Goal: Transaction & Acquisition: Purchase product/service

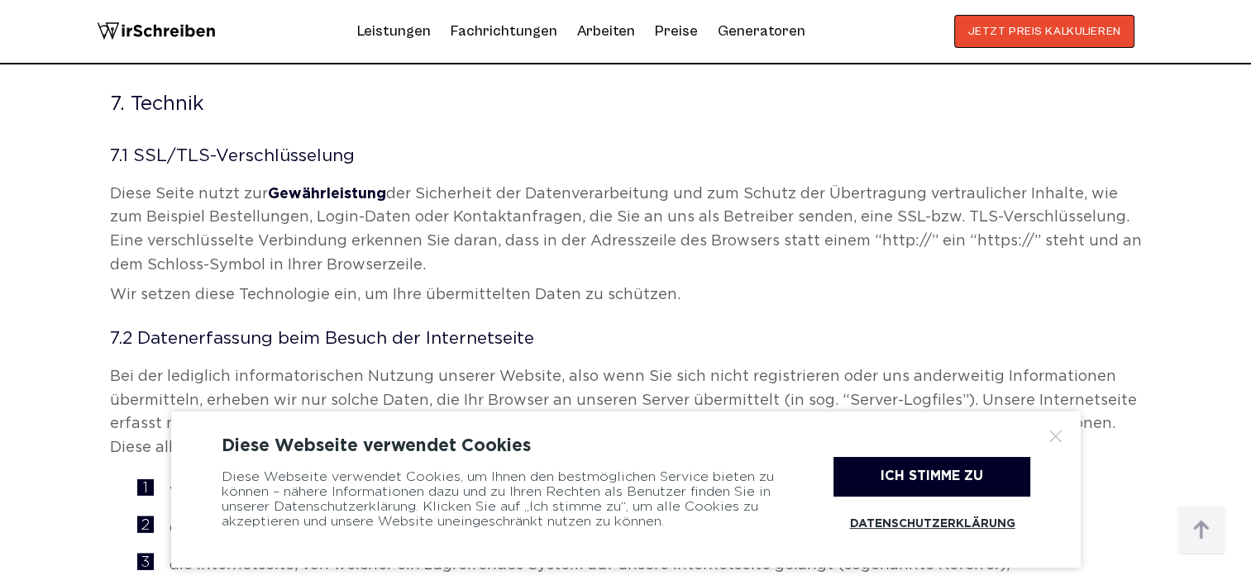
scroll to position [3804, 0]
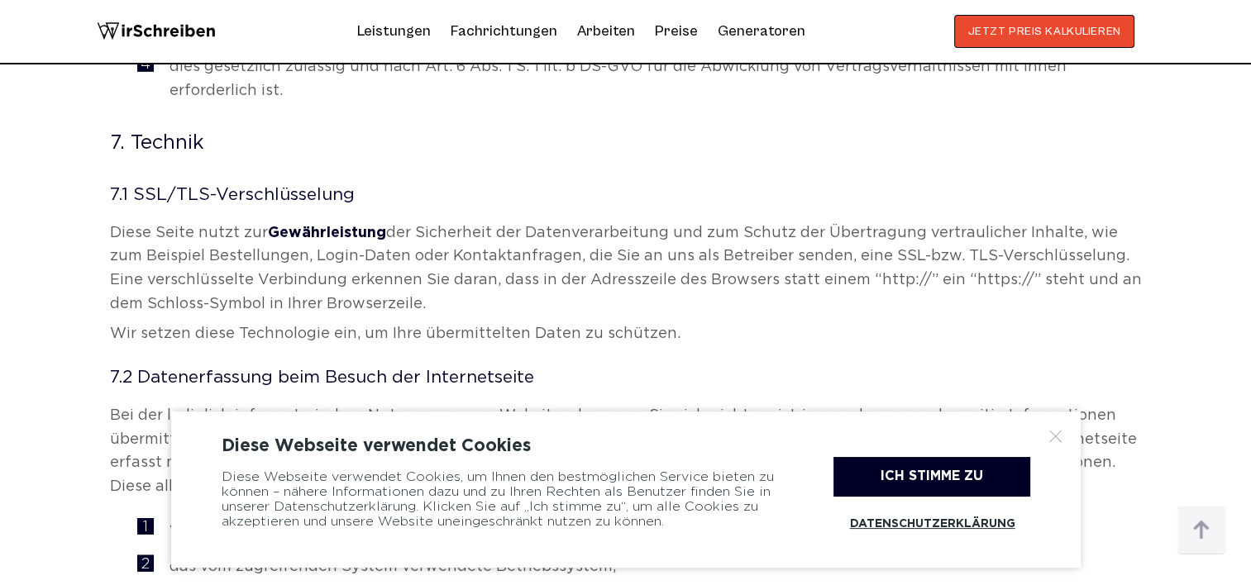
click at [910, 523] on link "Datenschutzerklärung" at bounding box center [932, 524] width 197 height 38
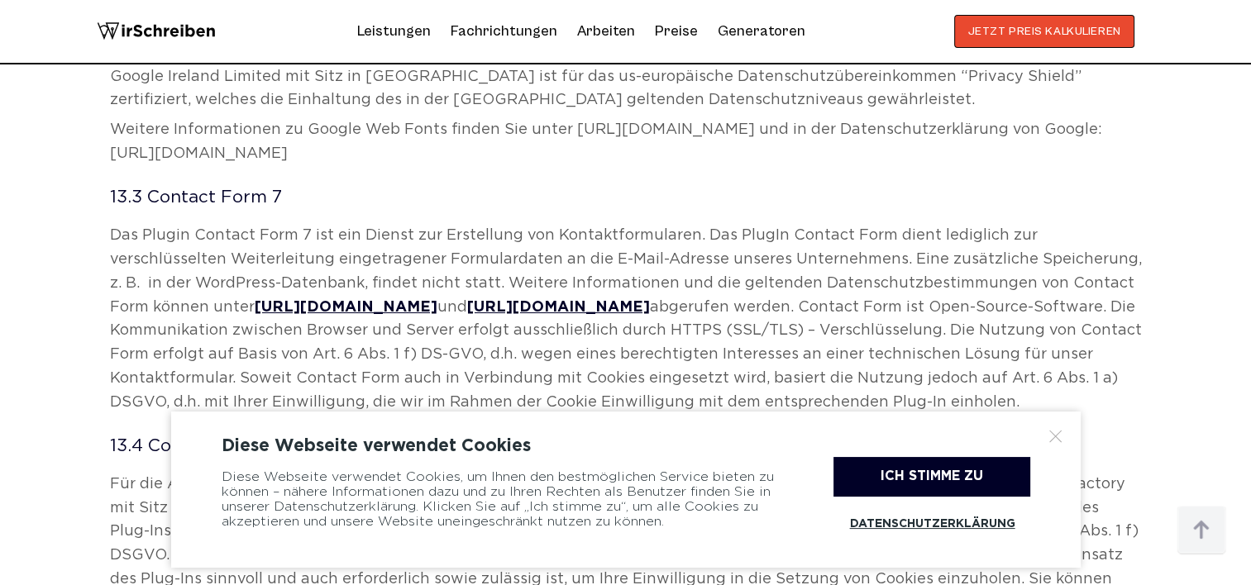
scroll to position [9923, 0]
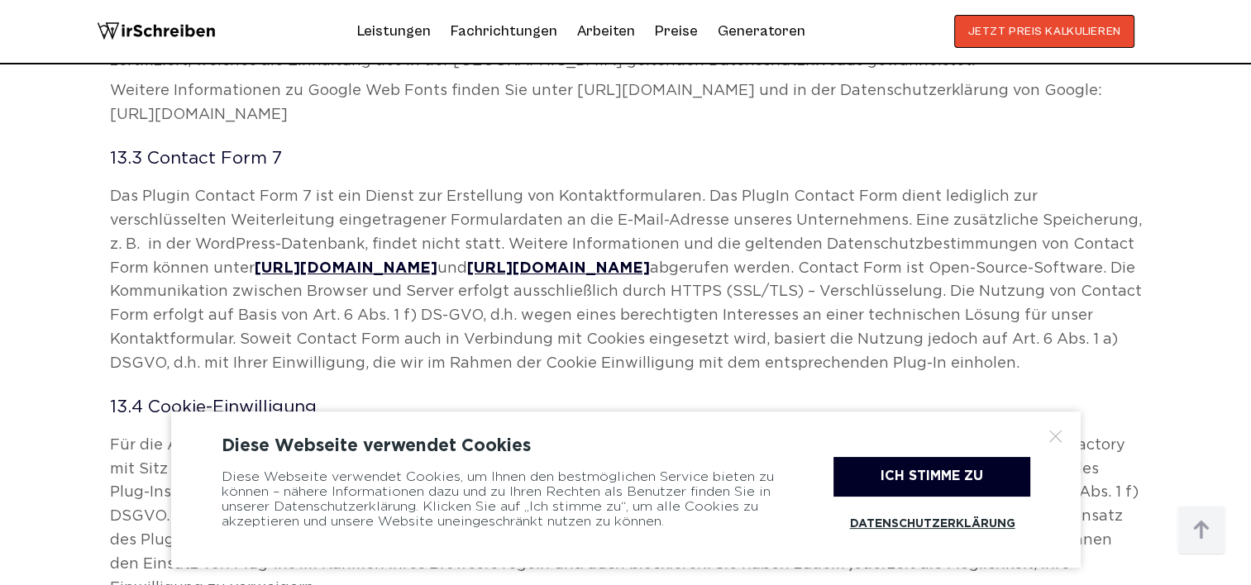
click at [1055, 437] on div at bounding box center [1056, 436] width 17 height 17
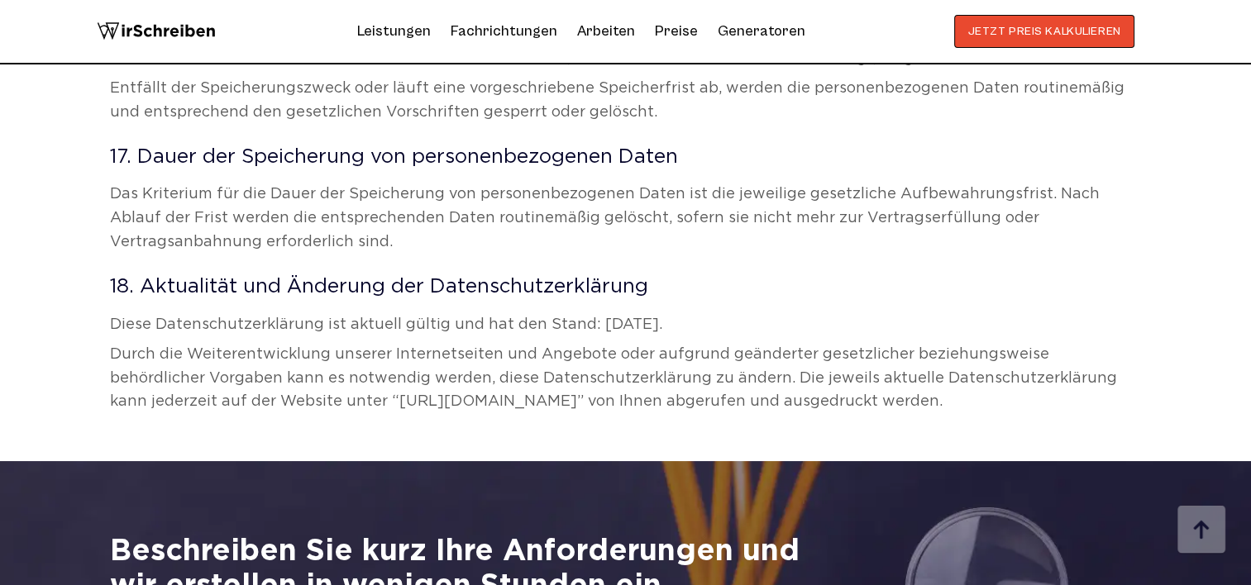
scroll to position [12652, 0]
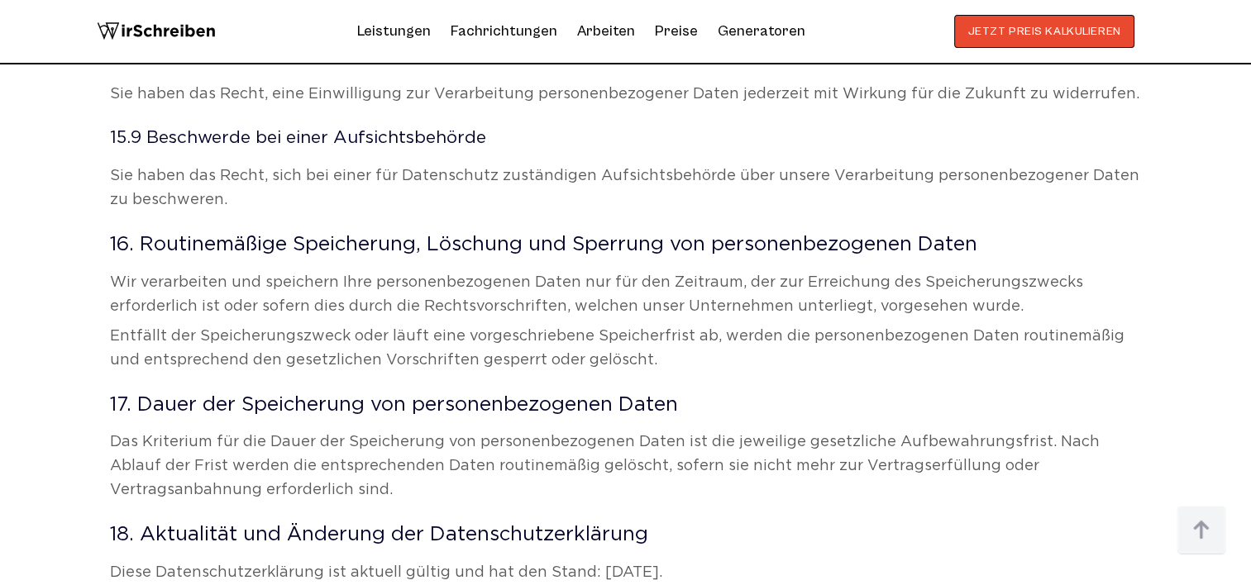
click at [1015, 29] on button "JETZT PREIS KALKULIEREN" at bounding box center [1044, 31] width 181 height 33
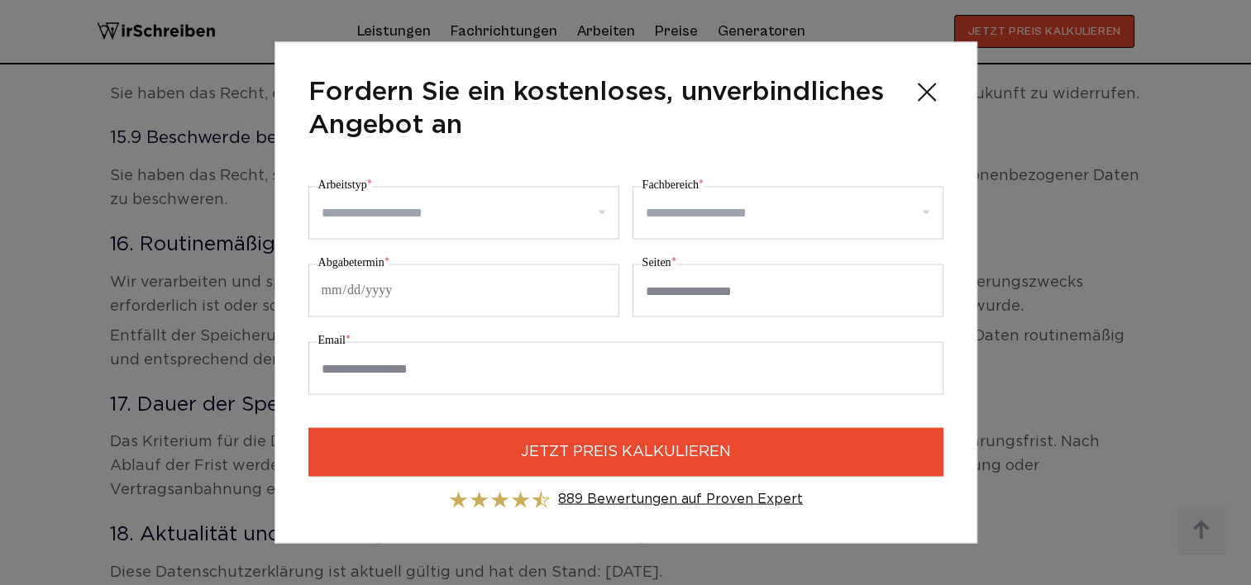
click at [490, 209] on input "Arbeitstyp *" at bounding box center [470, 213] width 297 height 26
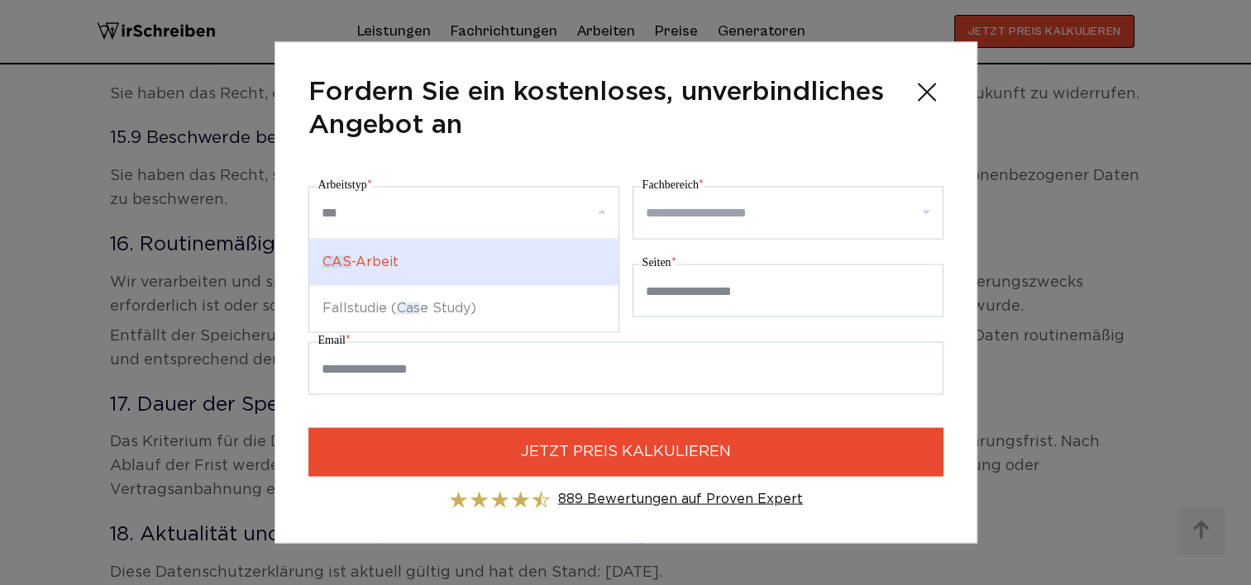
type input "****"
click at [447, 255] on div "Fallstudie ( Case Study)" at bounding box center [463, 263] width 309 height 46
select select "**"
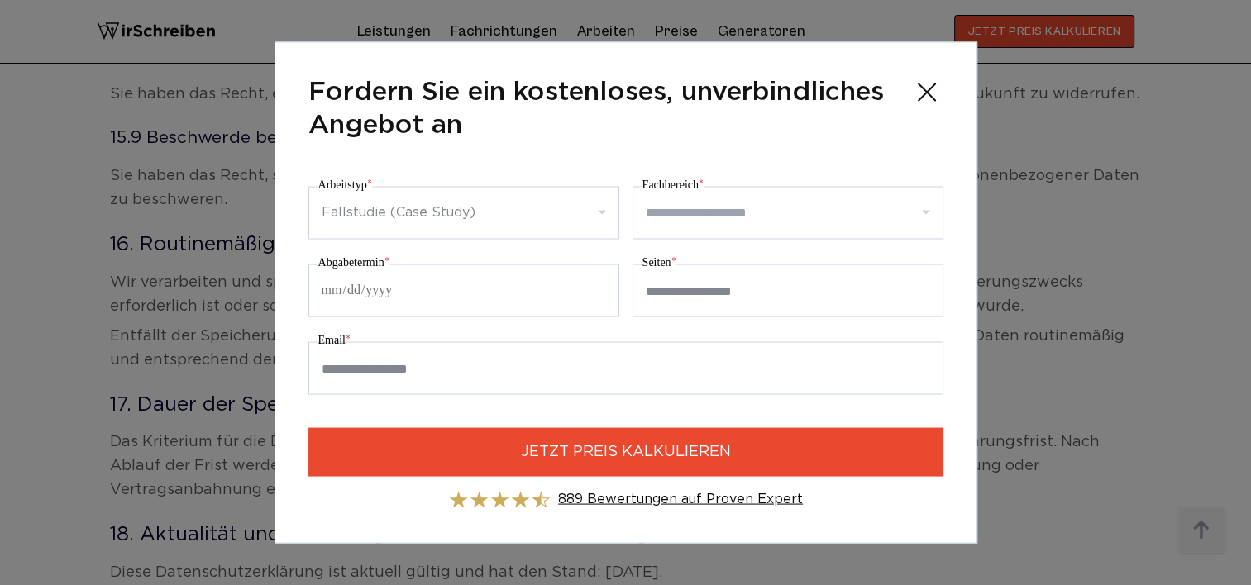
click at [683, 216] on input "Fachbereich *" at bounding box center [794, 213] width 297 height 26
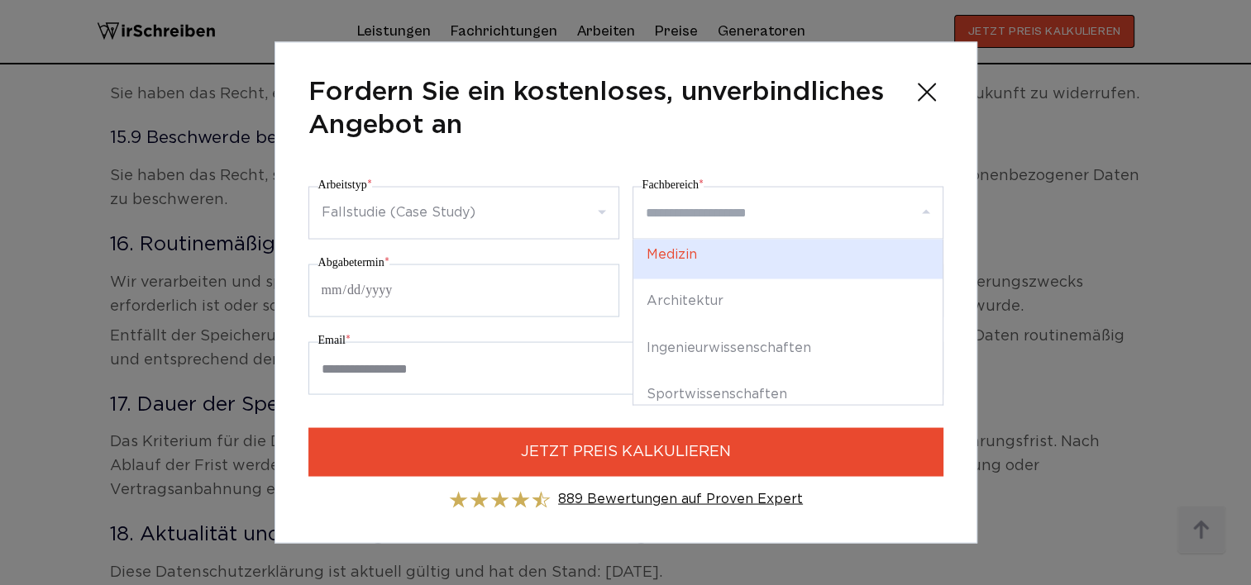
click at [692, 264] on div "Medizin" at bounding box center [787, 256] width 309 height 46
select select "*"
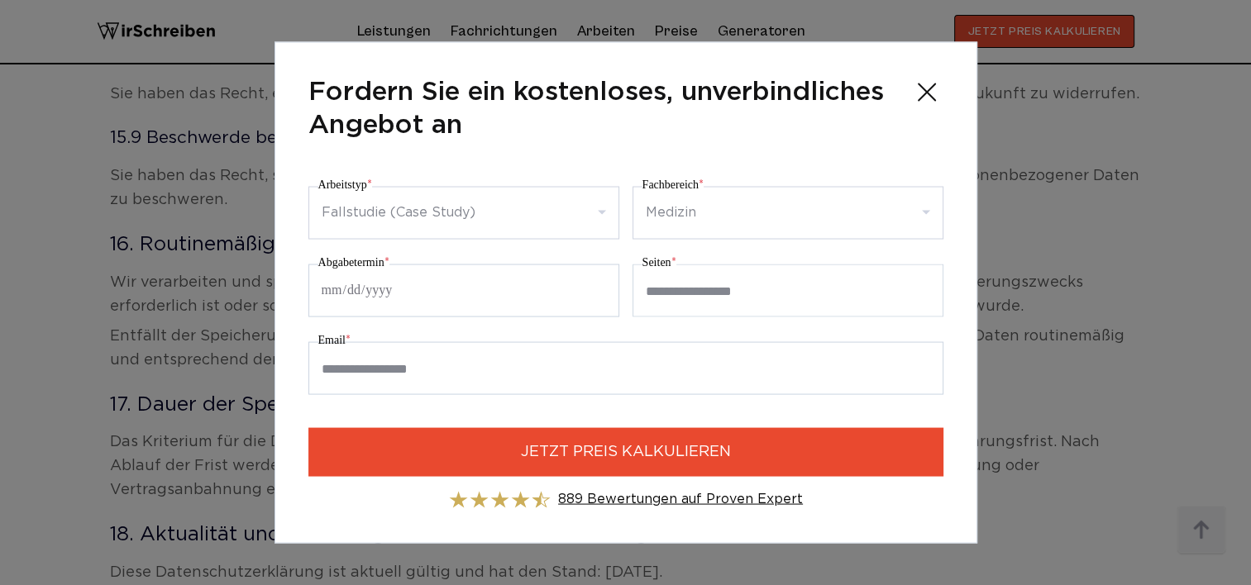
click at [923, 287] on input "*" at bounding box center [788, 291] width 311 height 53
click at [923, 294] on input "*" at bounding box center [788, 291] width 311 height 53
click at [925, 294] on input "*" at bounding box center [788, 291] width 311 height 53
type input "*"
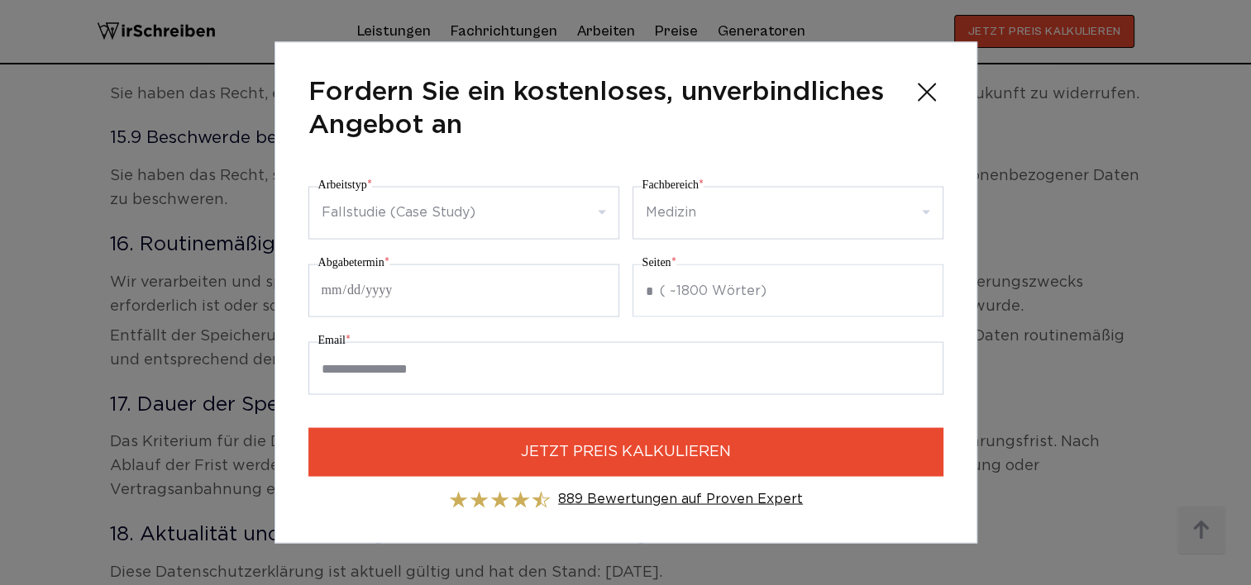
type input "*"
click at [382, 289] on input "Abgabetermin *" at bounding box center [463, 291] width 311 height 53
click at [323, 291] on input "Abgabetermin *" at bounding box center [463, 291] width 311 height 53
type input "**********"
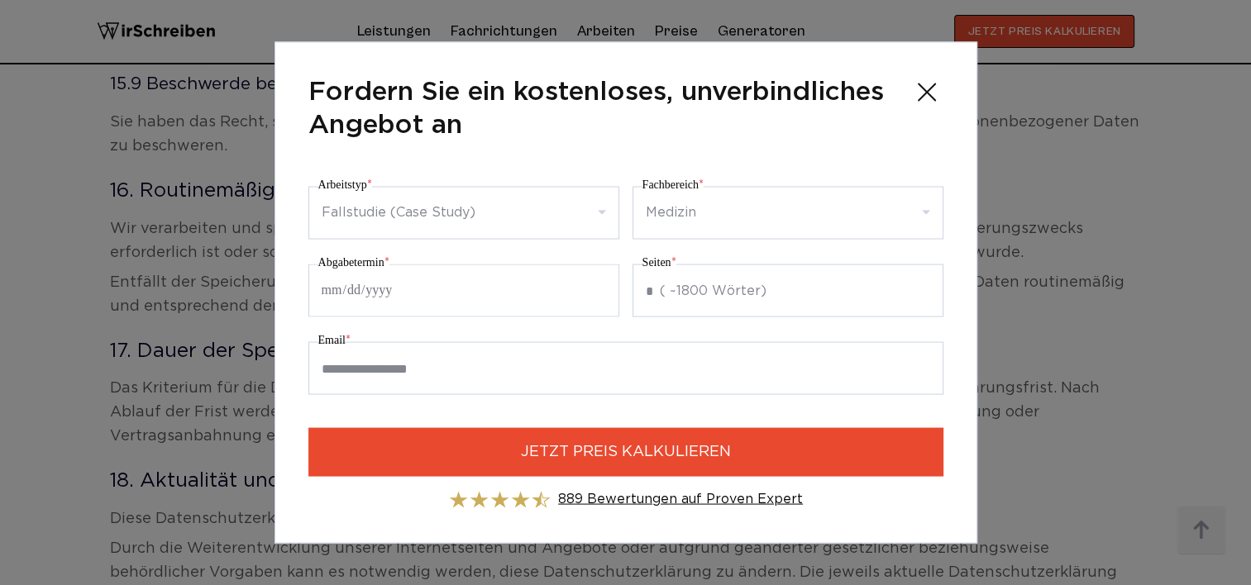
scroll to position [12735, 0]
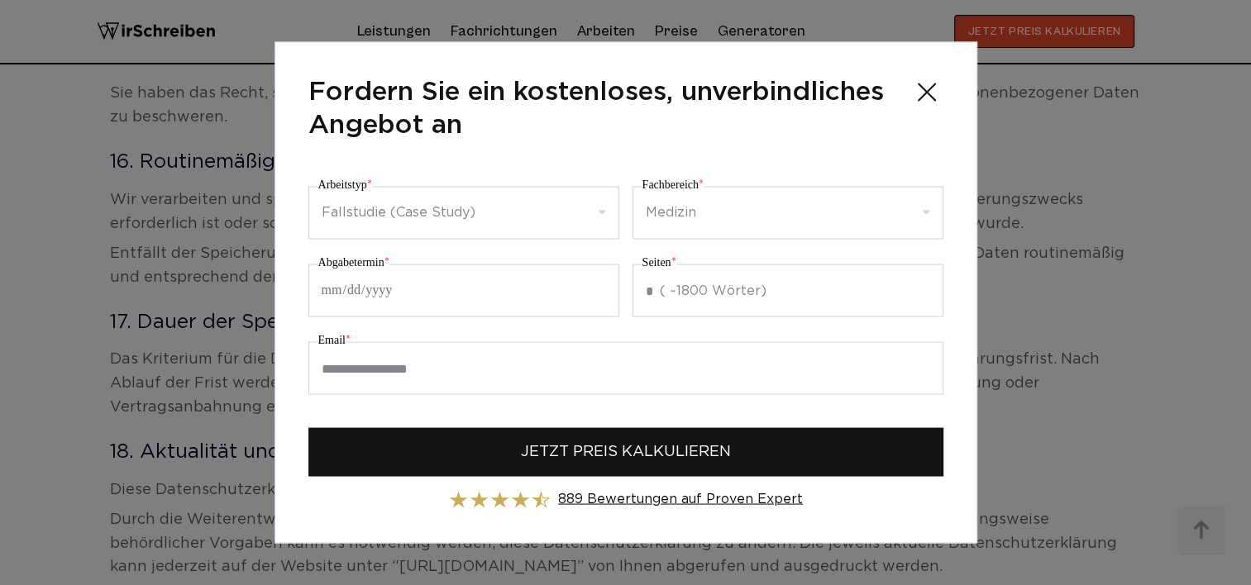
click at [546, 447] on span "JETZT PREIS KALKULIEREN" at bounding box center [626, 453] width 210 height 22
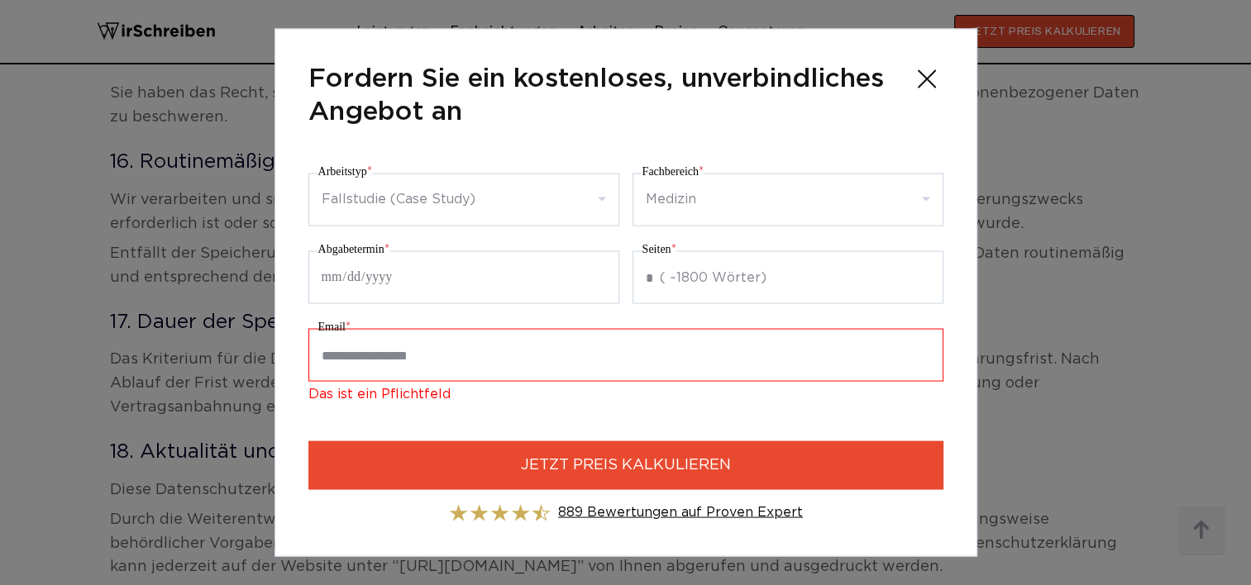
click at [923, 81] on icon at bounding box center [926, 79] width 33 height 33
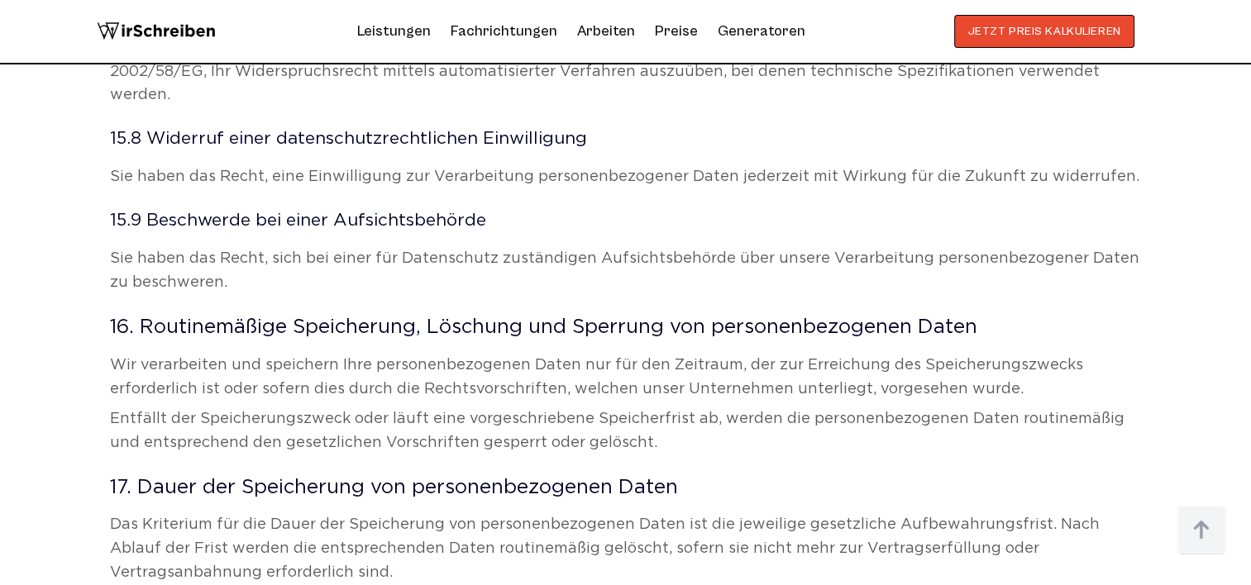
scroll to position [12404, 0]
